Goal: Communication & Community: Ask a question

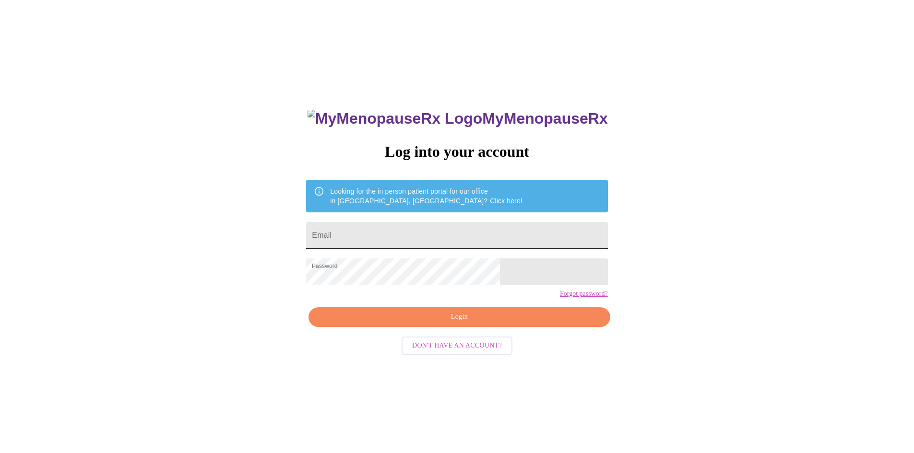
click at [424, 232] on input "Email" at bounding box center [456, 235] width 301 height 27
type input "[EMAIL_ADDRESS][DOMAIN_NAME]"
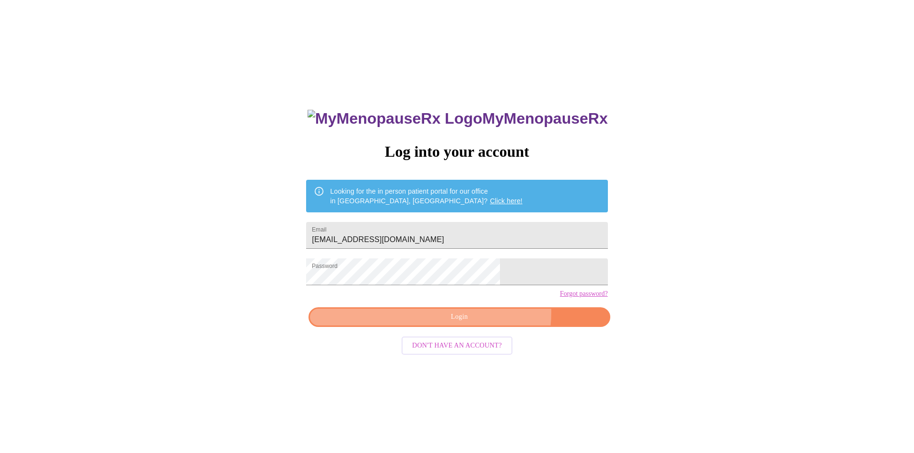
click at [484, 323] on span "Login" at bounding box center [458, 317] width 279 height 12
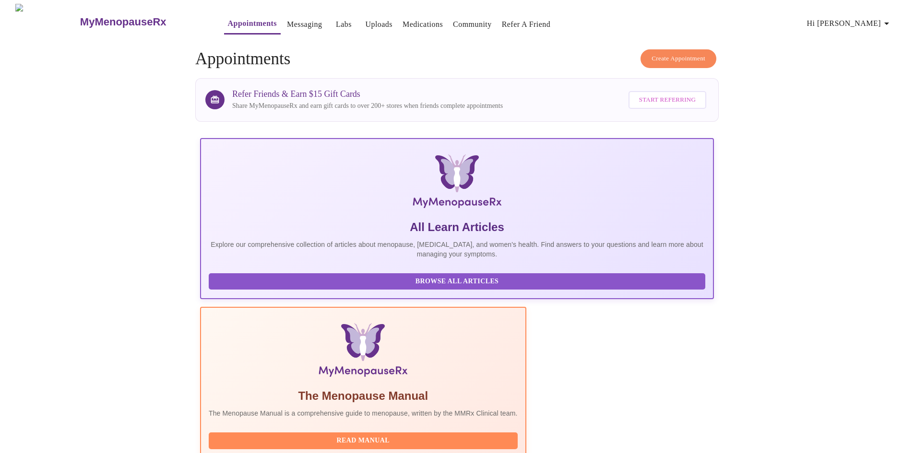
click at [287, 23] on link "Messaging" at bounding box center [304, 24] width 35 height 13
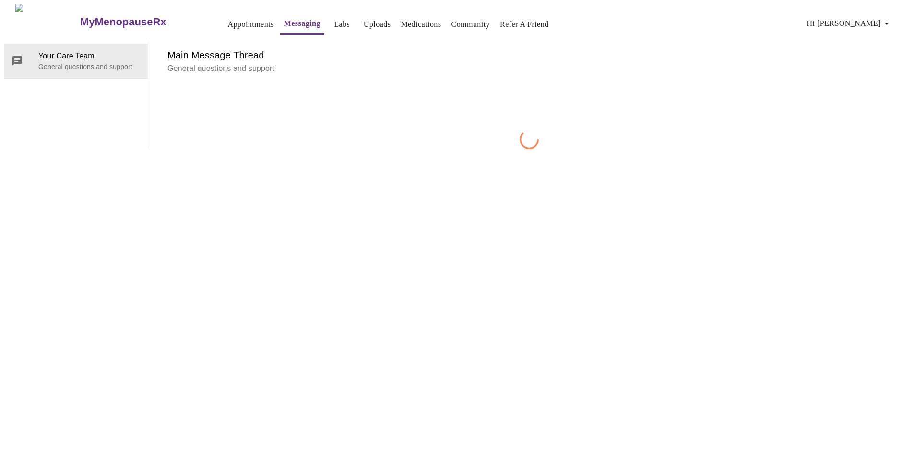
scroll to position [36, 0]
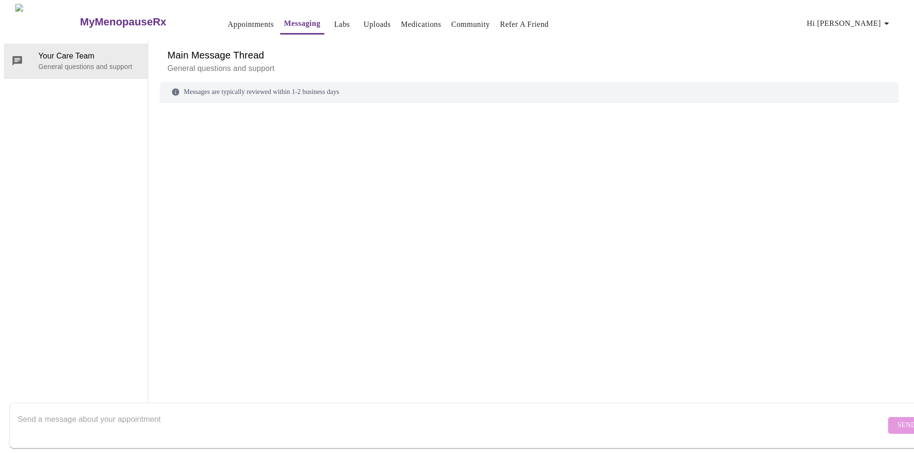
click at [223, 423] on textarea "Send a message about your appointment" at bounding box center [452, 425] width 868 height 31
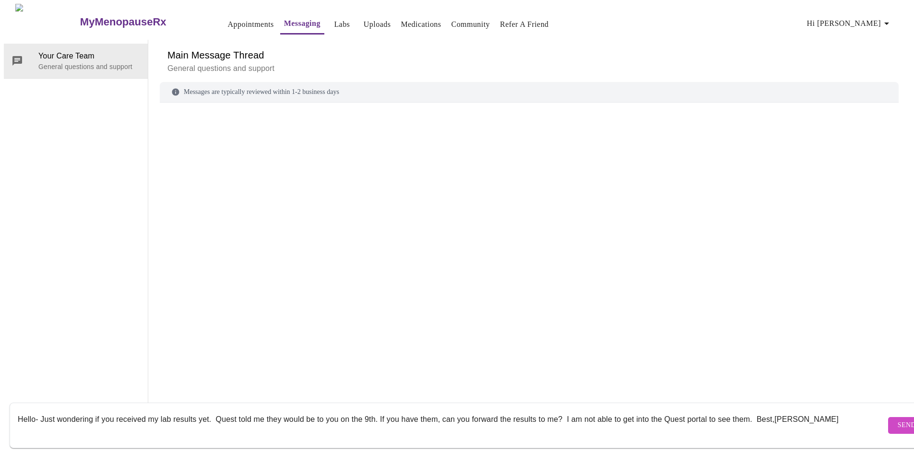
type textarea "Hello- Just wondering if you received my lab results yet. Quest told me they wo…"
click at [897, 422] on span "Send" at bounding box center [906, 426] width 18 height 12
